Goal: Task Accomplishment & Management: Use online tool/utility

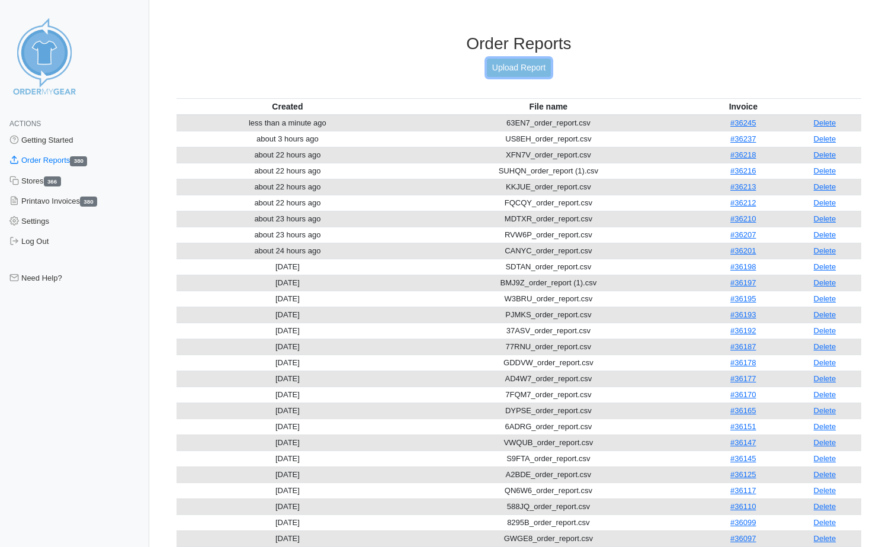
click at [538, 63] on link "Upload Report" at bounding box center [519, 68] width 64 height 18
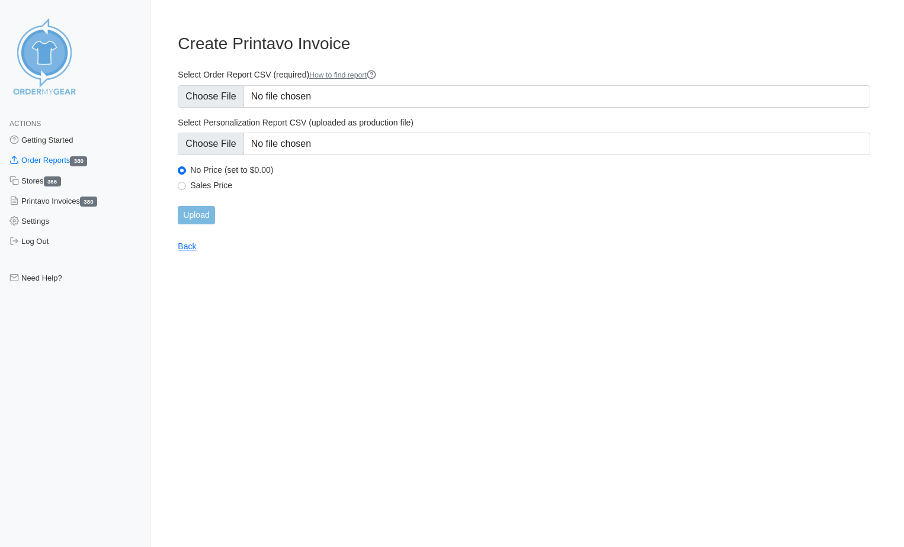
type input "C:\fakepath\YHWV3_order_report.csv"
click at [201, 205] on form "Select Order Report CSV (required) How to find report Select Personalization Re…" at bounding box center [524, 146] width 692 height 155
click at [201, 217] on input "Upload" at bounding box center [196, 215] width 37 height 18
